Goal: Task Accomplishment & Management: Manage account settings

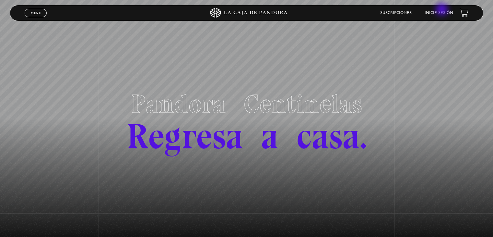
click at [442, 10] on li "Inicie sesión" at bounding box center [439, 13] width 29 height 10
click at [440, 13] on link "Inicie sesión" at bounding box center [439, 13] width 29 height 4
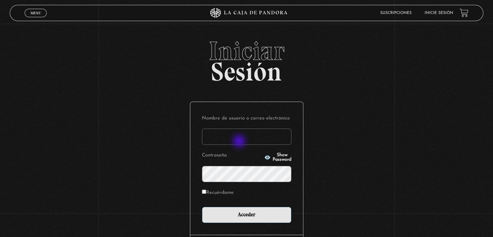
click at [240, 142] on input "Nombre de usuario o correo electrónico" at bounding box center [246, 136] width 89 height 16
type input "knaranjo111@hotmail.com"
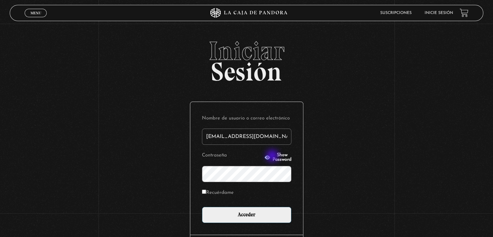
click at [273, 156] on span "Show Password" at bounding box center [282, 157] width 19 height 9
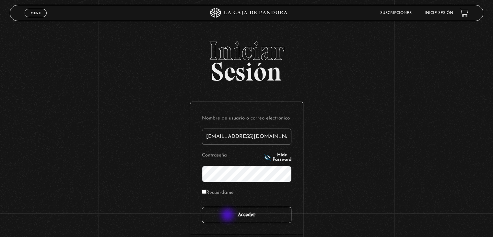
click at [228, 215] on input "Acceder" at bounding box center [246, 214] width 89 height 16
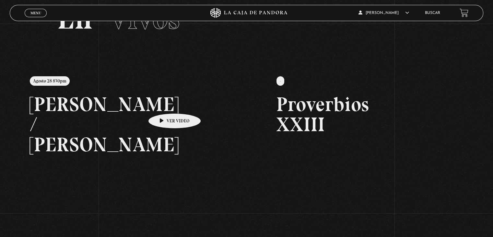
scroll to position [97, 0]
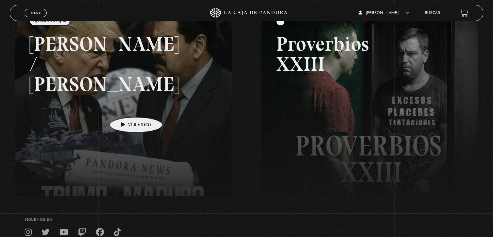
click at [126, 107] on link at bounding box center [261, 124] width 493 height 237
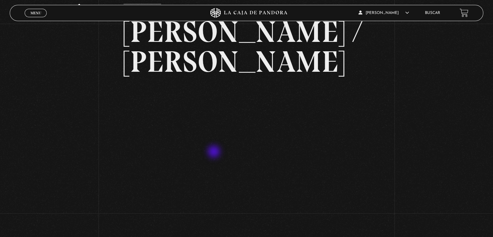
scroll to position [83, 0]
